Goal: Information Seeking & Learning: Learn about a topic

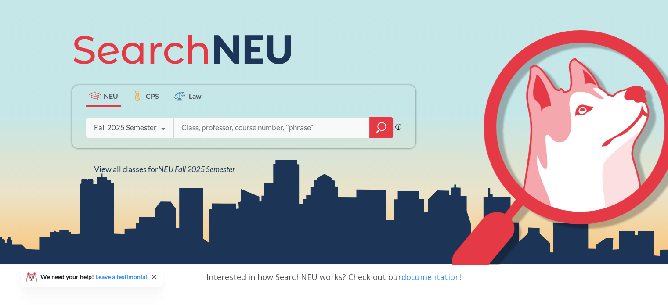
scroll to position [94, 0]
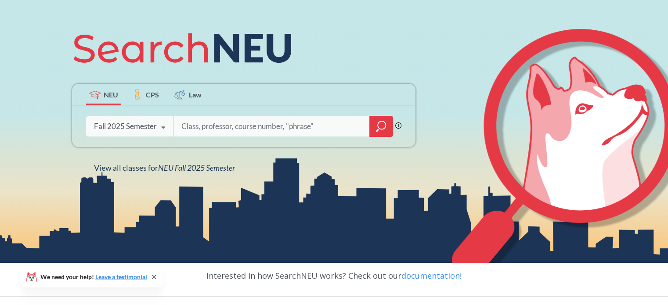
click at [294, 128] on input "search" at bounding box center [272, 126] width 183 height 18
type input "encp"
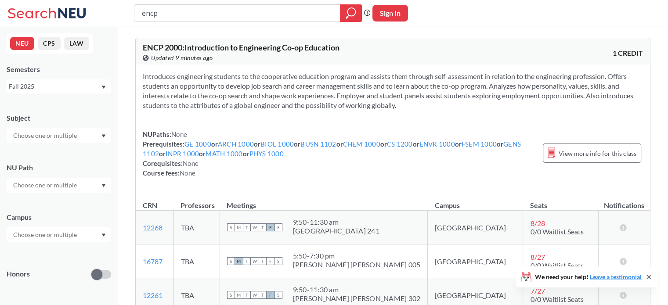
click at [67, 10] on icon at bounding box center [48, 13] width 82 height 18
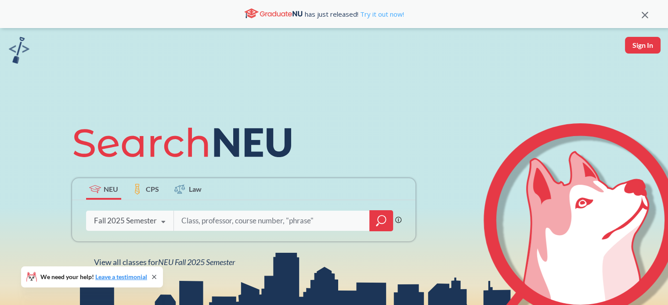
click at [378, 15] on link "Try it out now!" at bounding box center [382, 14] width 46 height 9
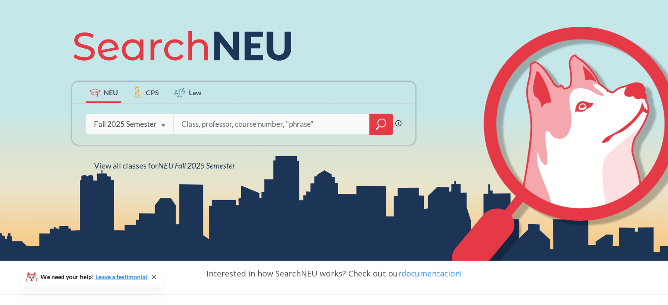
scroll to position [93, 0]
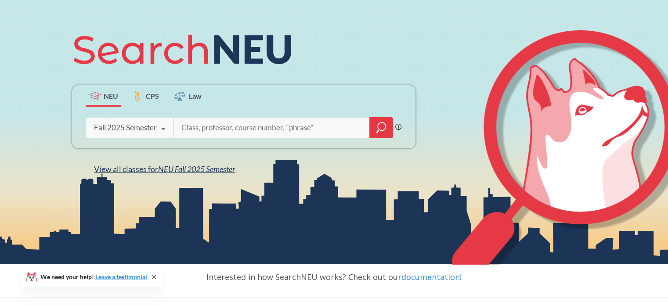
click at [192, 170] on span "NEU Fall 2025 Semester" at bounding box center [196, 169] width 77 height 10
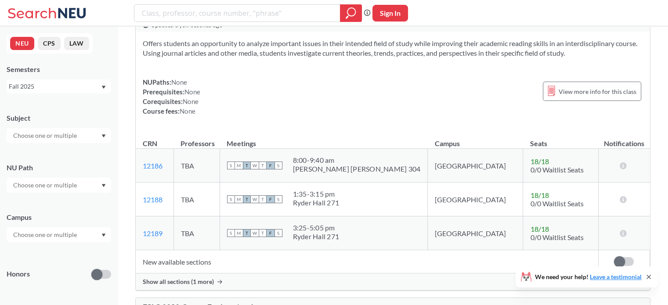
scroll to position [29, 0]
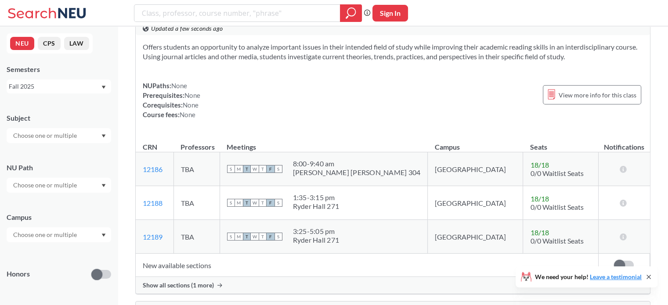
click at [167, 14] on input "search" at bounding box center [237, 13] width 193 height 15
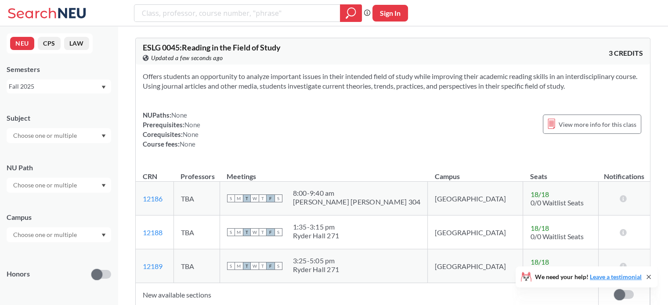
scroll to position [0, 0]
type input "b"
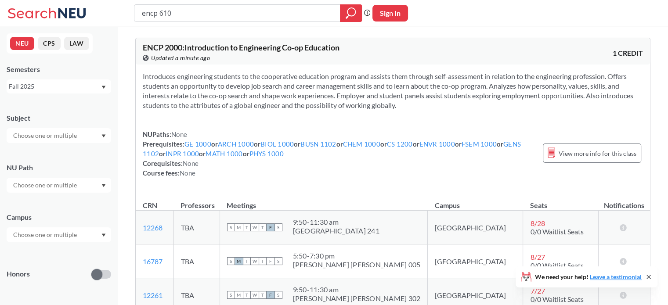
type input "encp 6100"
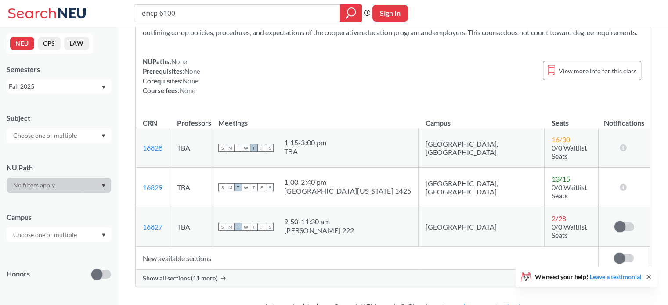
scroll to position [82, 0]
drag, startPoint x: 223, startPoint y: 13, endPoint x: 112, endPoint y: 13, distance: 111.6
click at [112, 13] on div "encp 6100 Phrase search guarantees the exact search appears in the results. Ex.…" at bounding box center [334, 13] width 668 height 26
paste input "16814"
type input "16814"
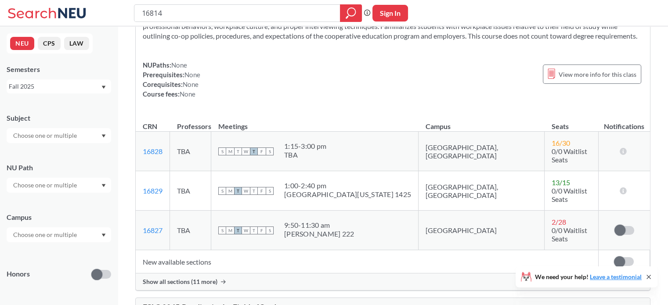
scroll to position [81, 0]
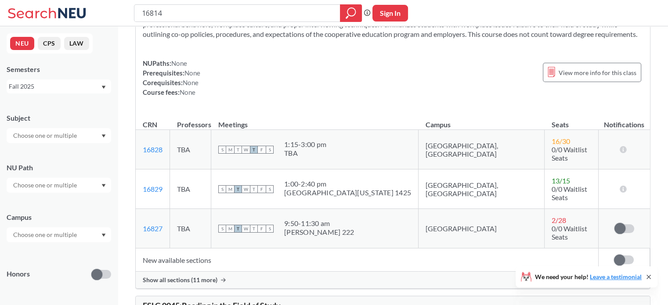
click at [192, 276] on span "Show all sections (11 more)" at bounding box center [180, 280] width 75 height 8
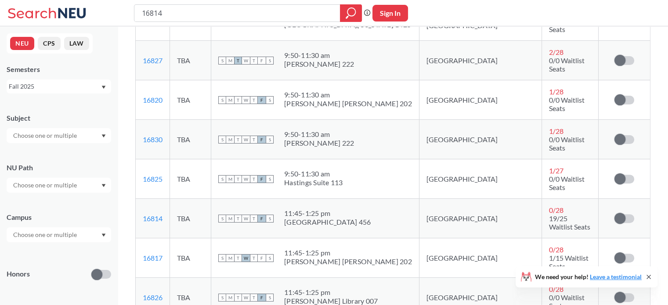
scroll to position [251, 0]
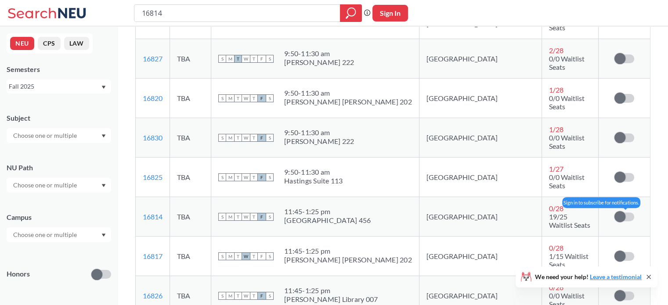
click at [627, 213] on label at bounding box center [625, 217] width 20 height 9
click at [615, 213] on input "checkbox" at bounding box center [615, 213] width 0 height 0
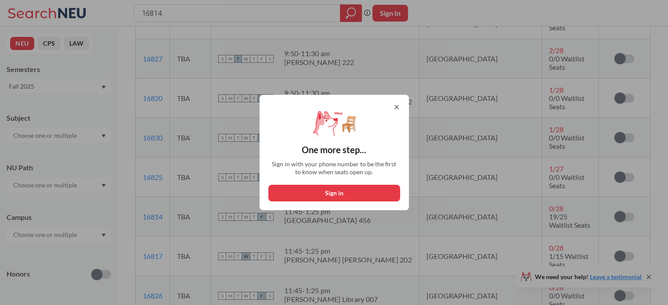
click at [378, 190] on button "Sign in" at bounding box center [334, 193] width 132 height 17
select select "US"
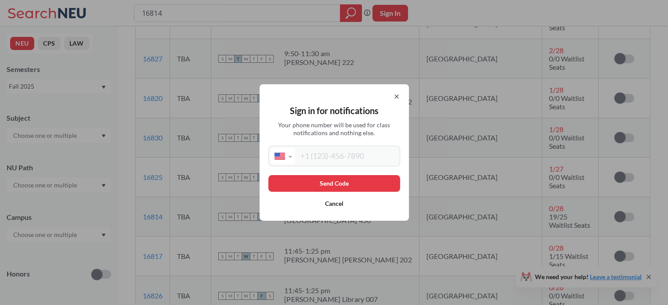
click at [353, 163] on input "tel" at bounding box center [346, 156] width 103 height 16
type input "[PHONE_NUMBER]"
click at [347, 183] on button "Send Code" at bounding box center [334, 183] width 132 height 17
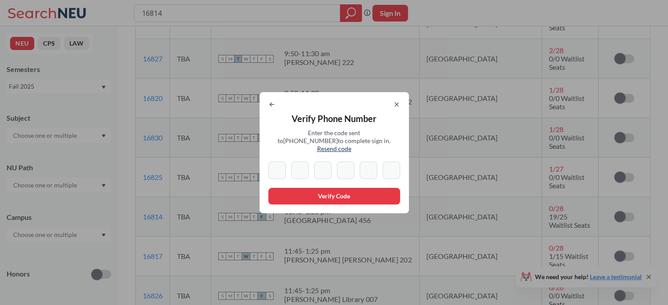
click at [282, 167] on input at bounding box center [277, 171] width 18 height 18
type input "1"
type input "3"
type input "9"
type input "3"
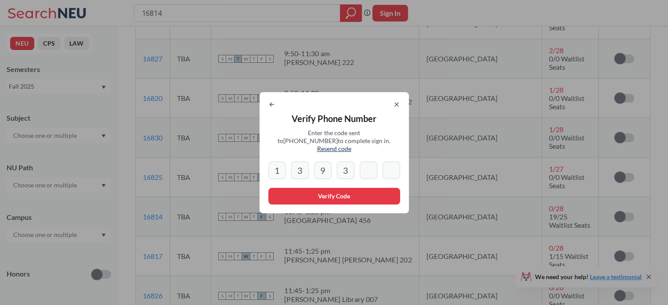
type input "7"
type input "8"
click at [315, 195] on button "Verify Code" at bounding box center [334, 196] width 132 height 17
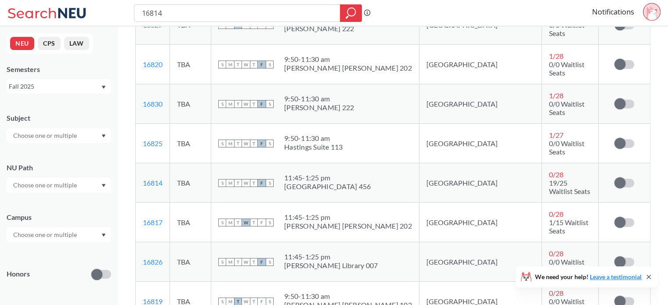
scroll to position [285, 0]
click at [39, 16] on icon at bounding box center [48, 13] width 82 height 18
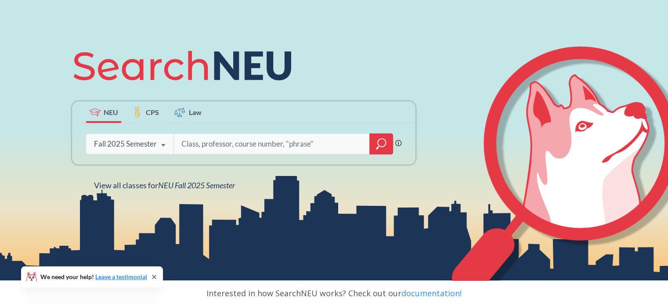
scroll to position [77, 0]
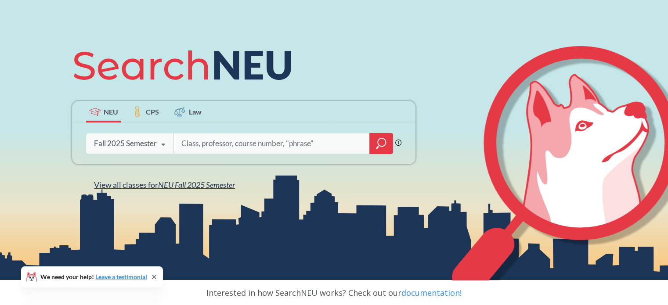
click at [192, 186] on span "NEU Fall 2025 Semester" at bounding box center [196, 185] width 77 height 10
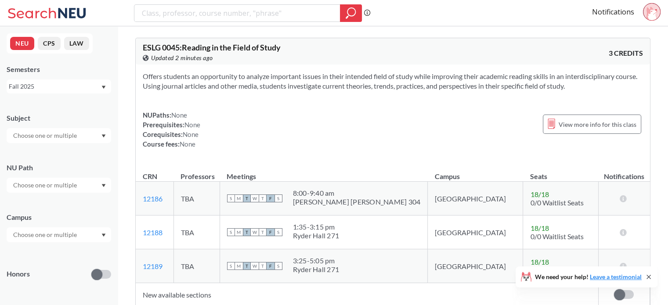
click at [42, 8] on icon at bounding box center [48, 13] width 82 height 18
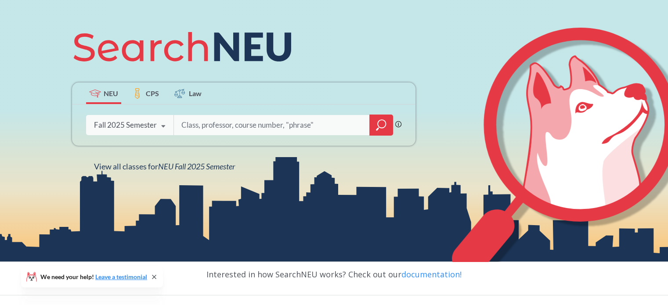
scroll to position [114, 0]
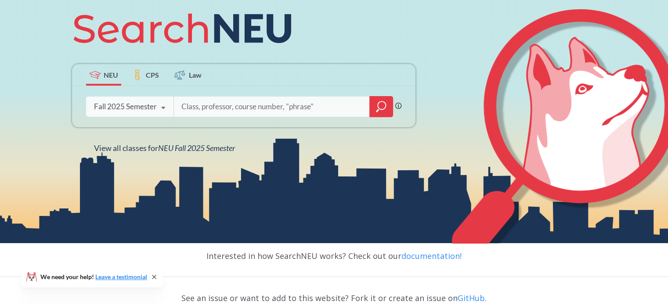
click at [187, 101] on input "search" at bounding box center [272, 107] width 183 height 18
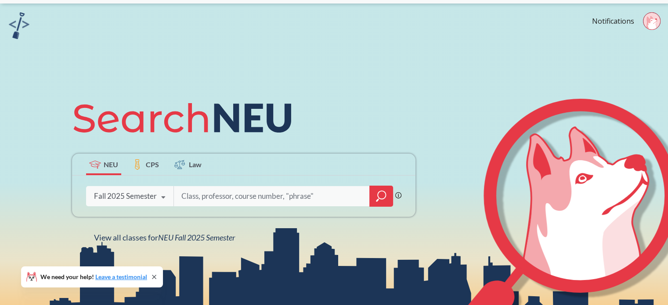
click at [200, 196] on input "search" at bounding box center [272, 196] width 183 height 18
type input "bioe6100"
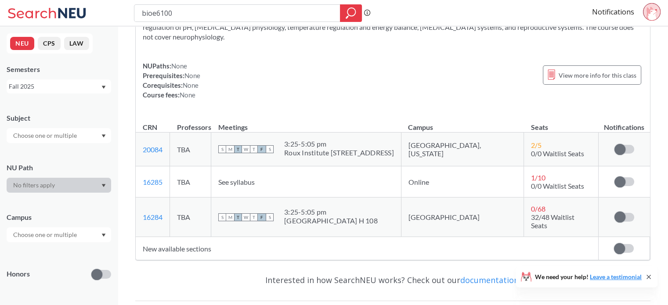
scroll to position [88, 0]
click at [196, 241] on td "New available sections" at bounding box center [367, 248] width 463 height 23
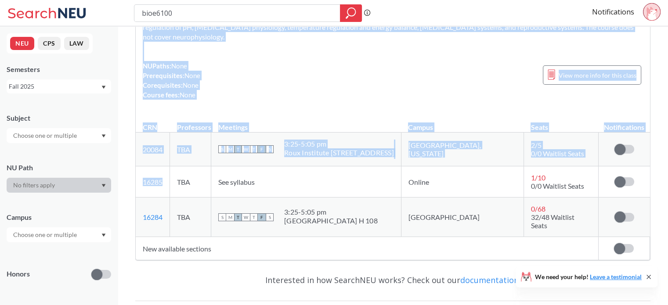
drag, startPoint x: 167, startPoint y: 182, endPoint x: 135, endPoint y: 181, distance: 31.7
click at [135, 181] on div "BIOE 6100 : Medical Physiology View this course on Banner. Updated 4 minutes ag…" at bounding box center [393, 170] width 551 height 464
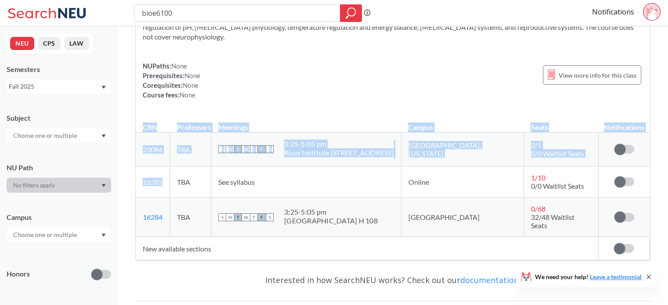
drag, startPoint x: 135, startPoint y: 181, endPoint x: 158, endPoint y: 180, distance: 22.9
click at [158, 180] on div "BIOE 6100 : Medical Physiology View this course on Banner. Updated 4 minutes ag…" at bounding box center [392, 105] width 515 height 311
click at [169, 183] on td "16285 View this section on Banner." at bounding box center [153, 182] width 34 height 31
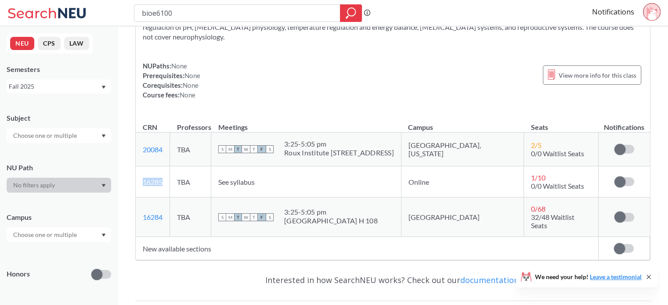
drag, startPoint x: 165, startPoint y: 181, endPoint x: 140, endPoint y: 182, distance: 25.5
click at [140, 182] on td "16285 View this section on Banner." at bounding box center [153, 182] width 34 height 31
copy link "16285"
